Goal: Information Seeking & Learning: Learn about a topic

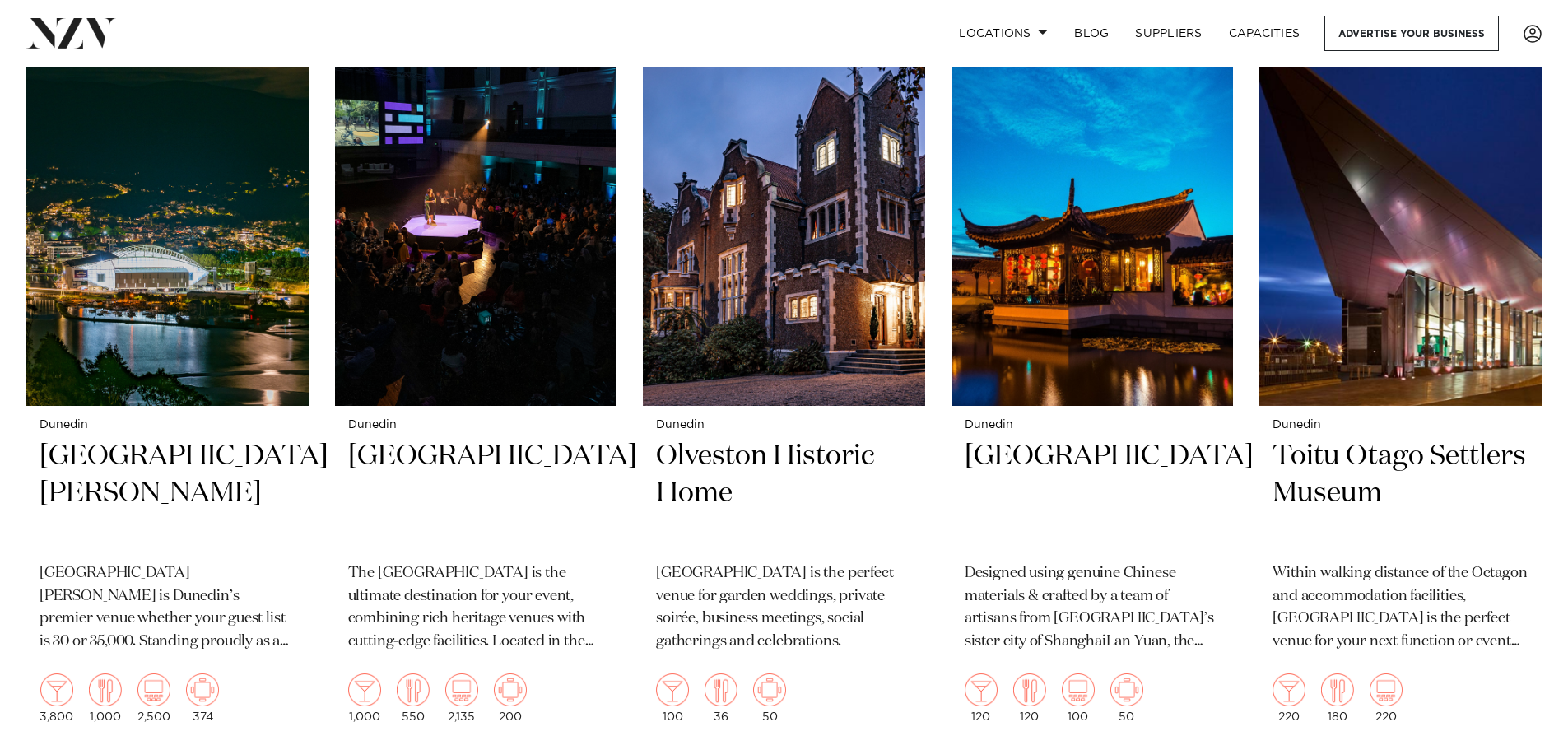
scroll to position [658, 0]
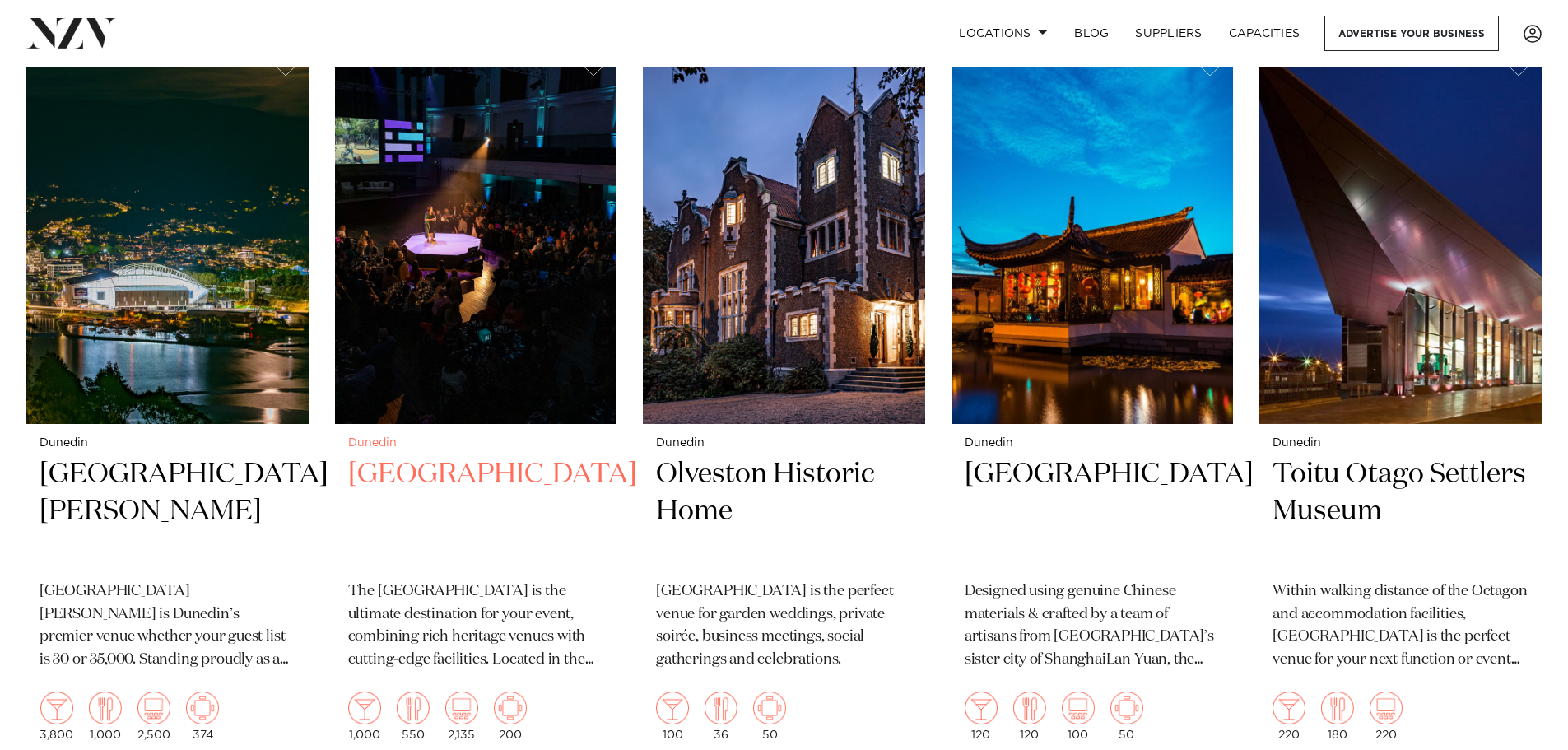
click at [453, 456] on h2 "[GEOGRAPHIC_DATA]" at bounding box center [476, 512] width 256 height 111
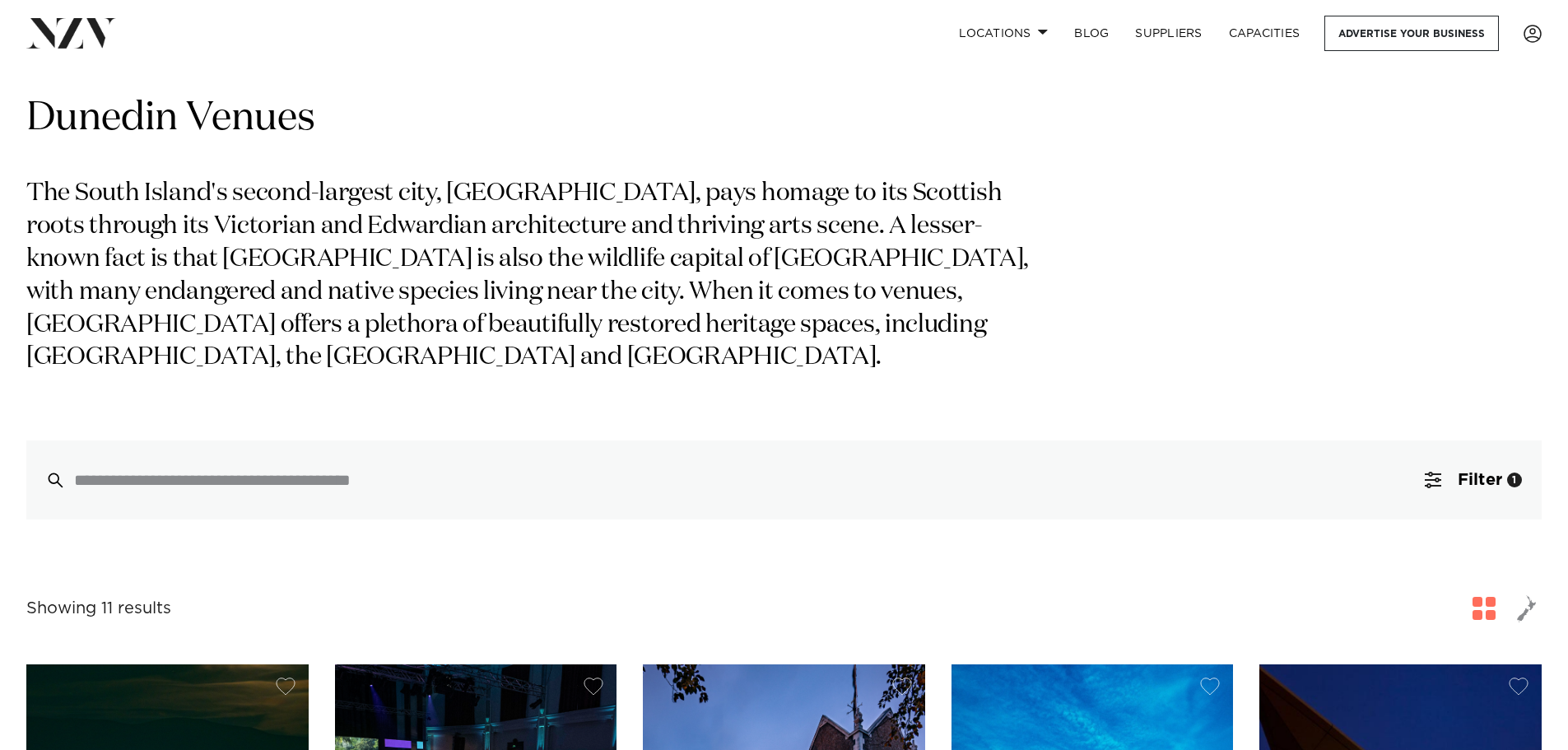
scroll to position [0, 0]
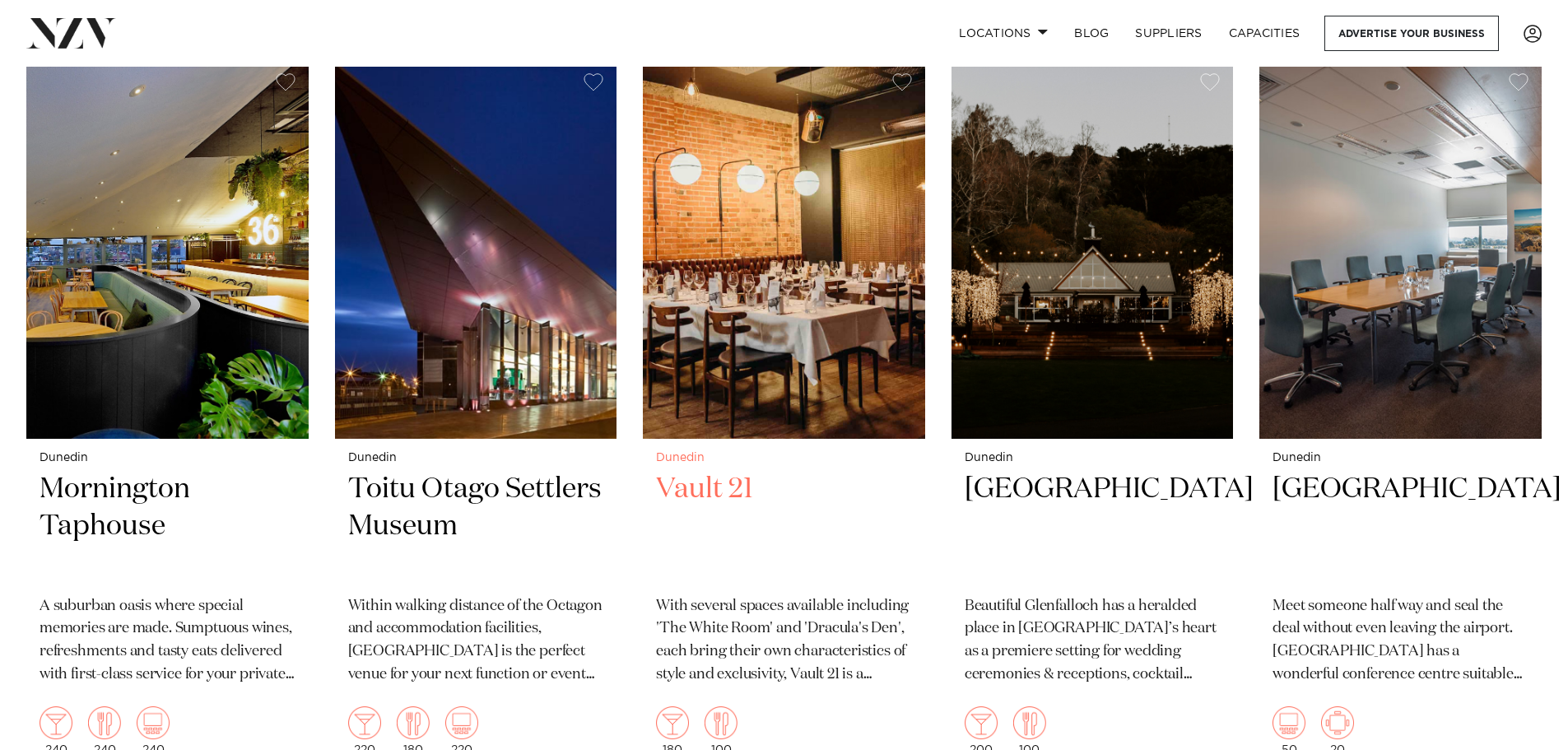
scroll to position [1399, 0]
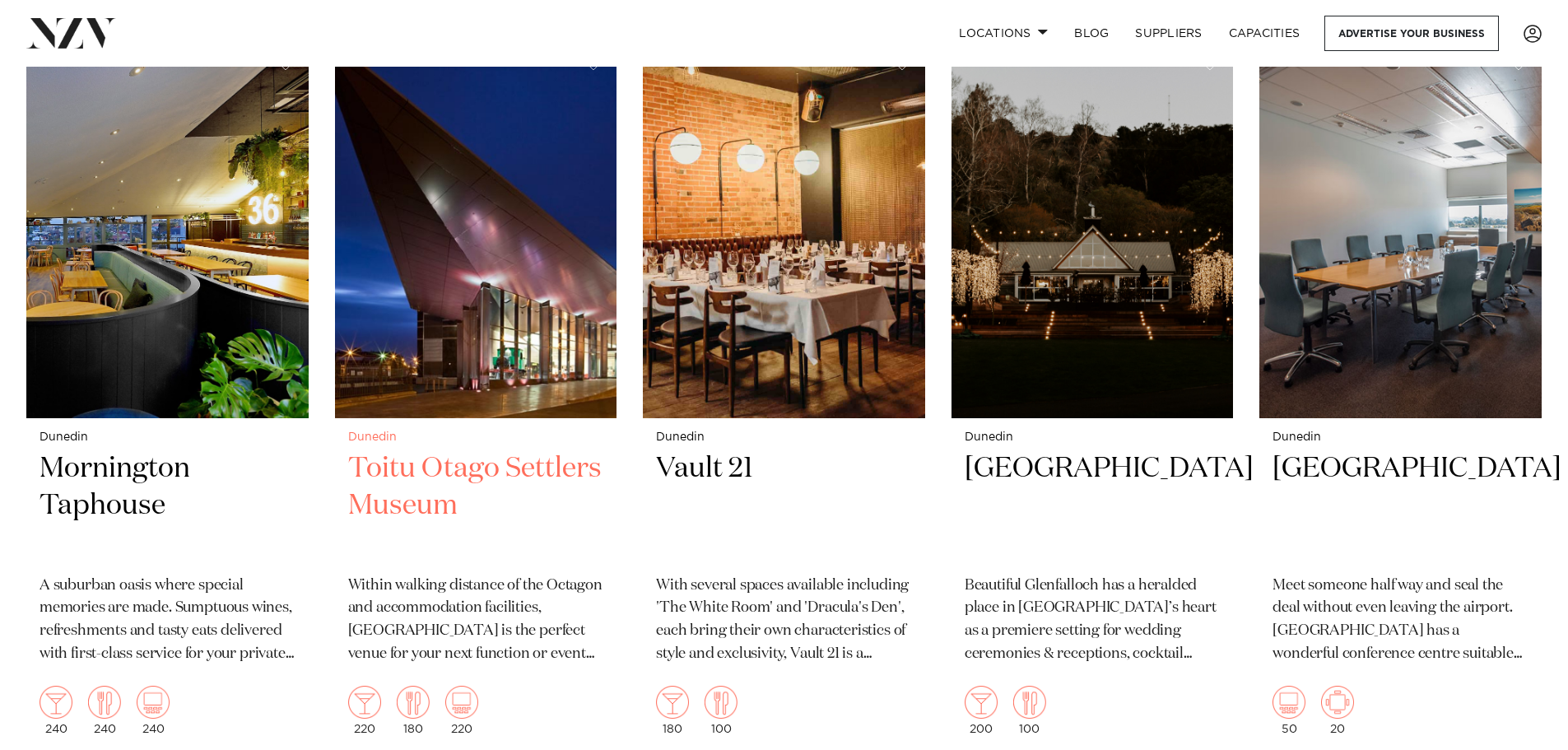
click at [506, 450] on h2 "Toitu Otago Settlers Museum" at bounding box center [476, 506] width 256 height 111
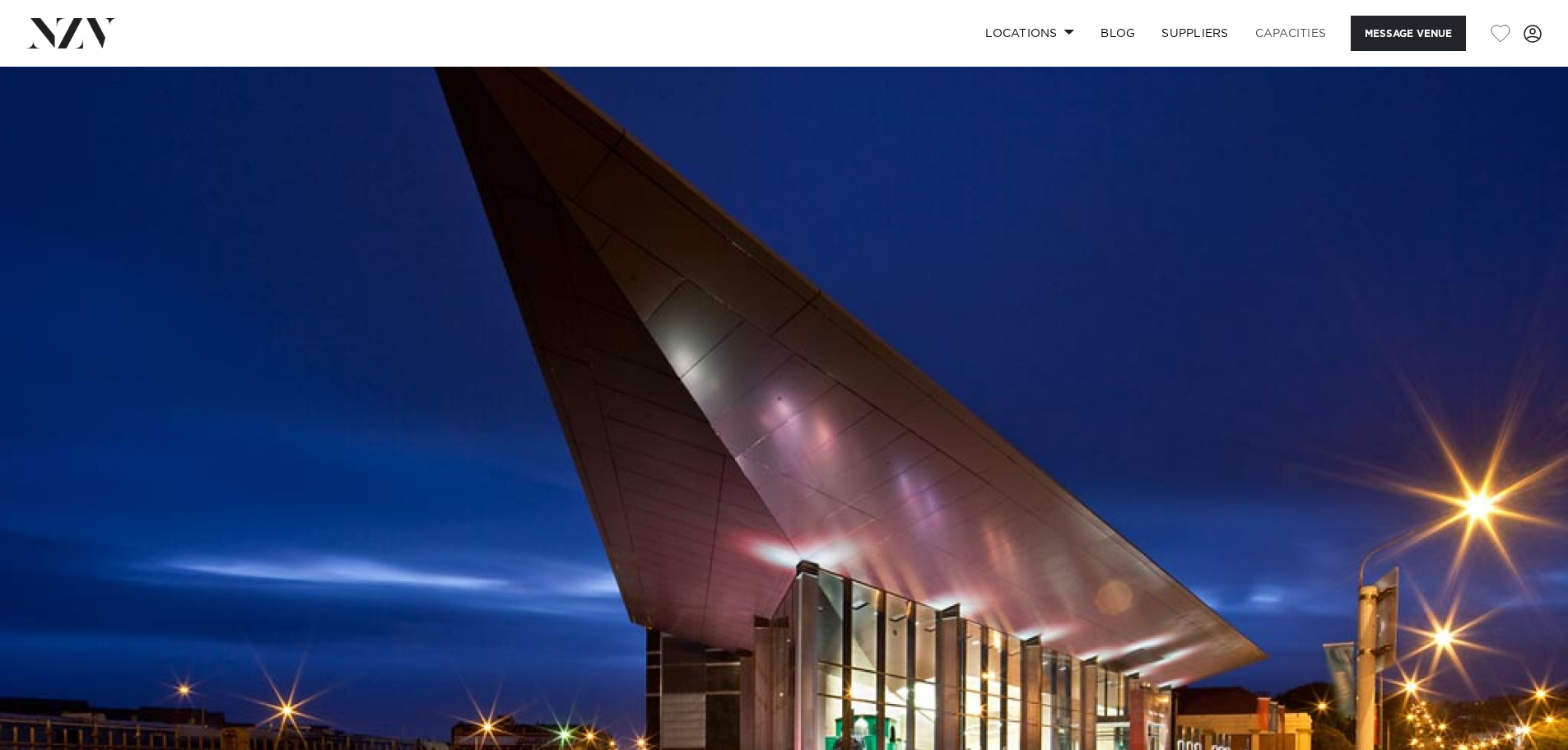
click at [1307, 31] on link "Capacities" at bounding box center [1291, 33] width 98 height 35
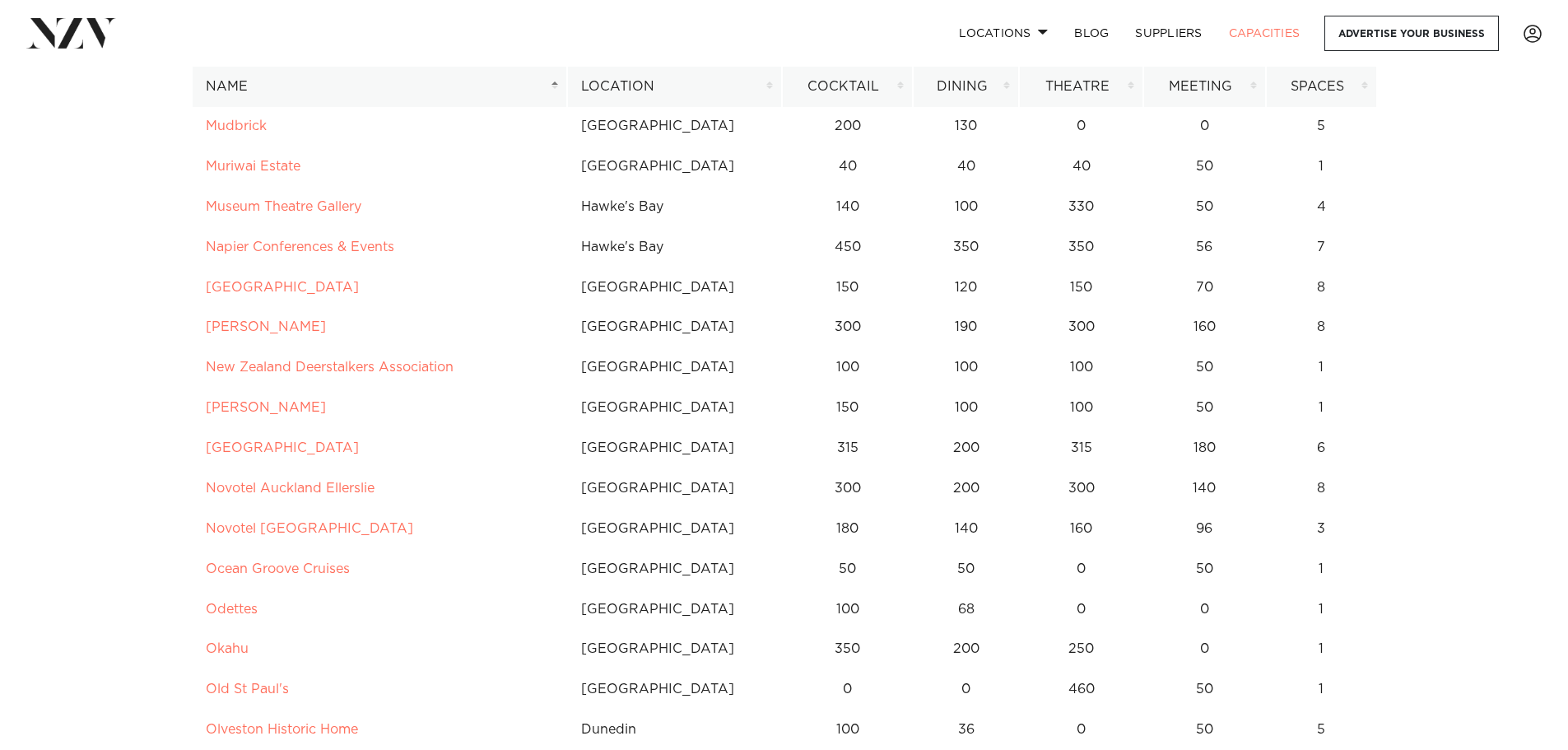
scroll to position [6422, 0]
